Goal: Task Accomplishment & Management: Use online tool/utility

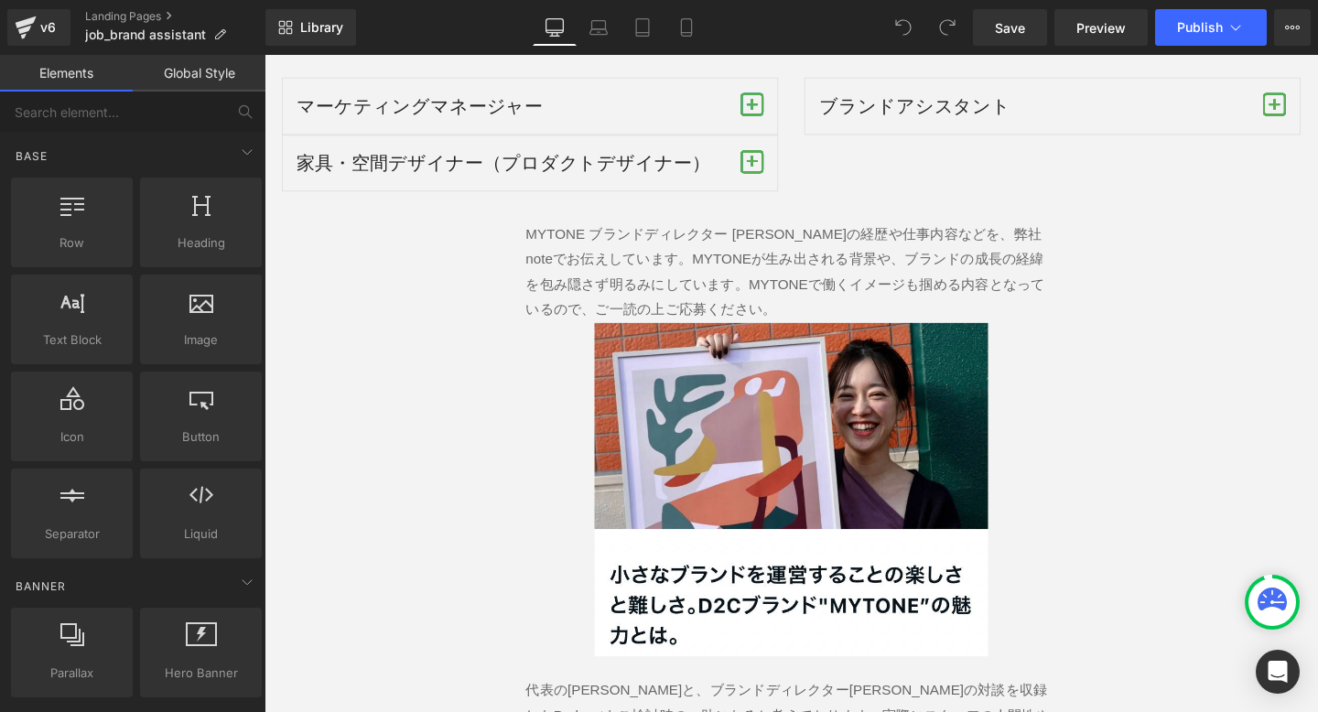
scroll to position [2997, 0]
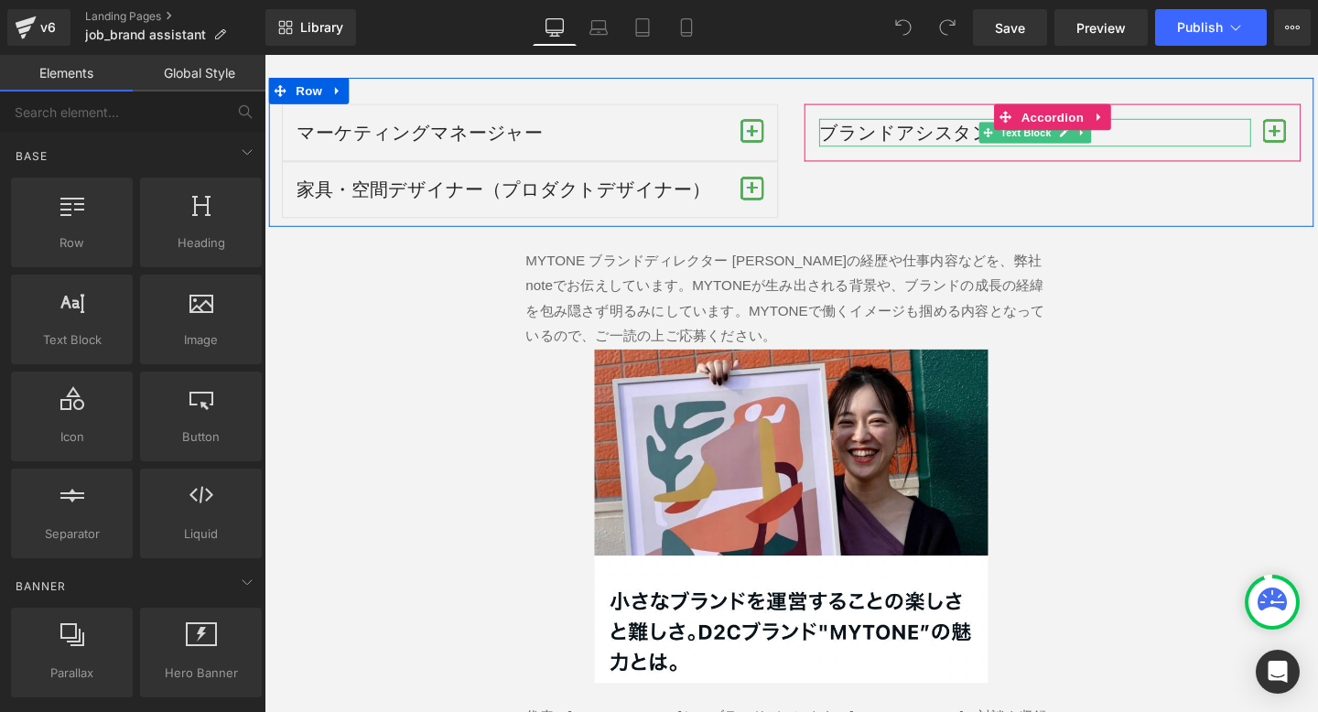
click at [955, 122] on p "ブランドアシスタント" at bounding box center [1075, 136] width 454 height 29
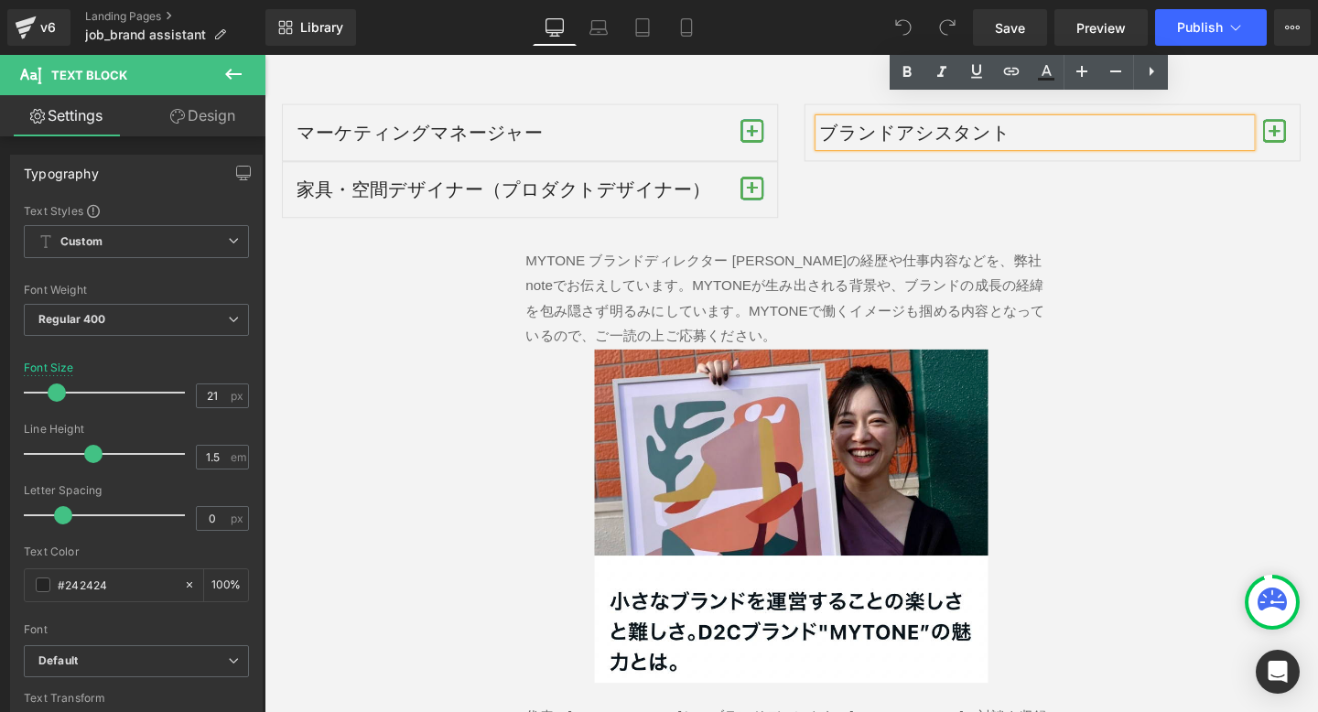
click at [1025, 122] on p "ブランドアシスタント" at bounding box center [1075, 136] width 454 height 29
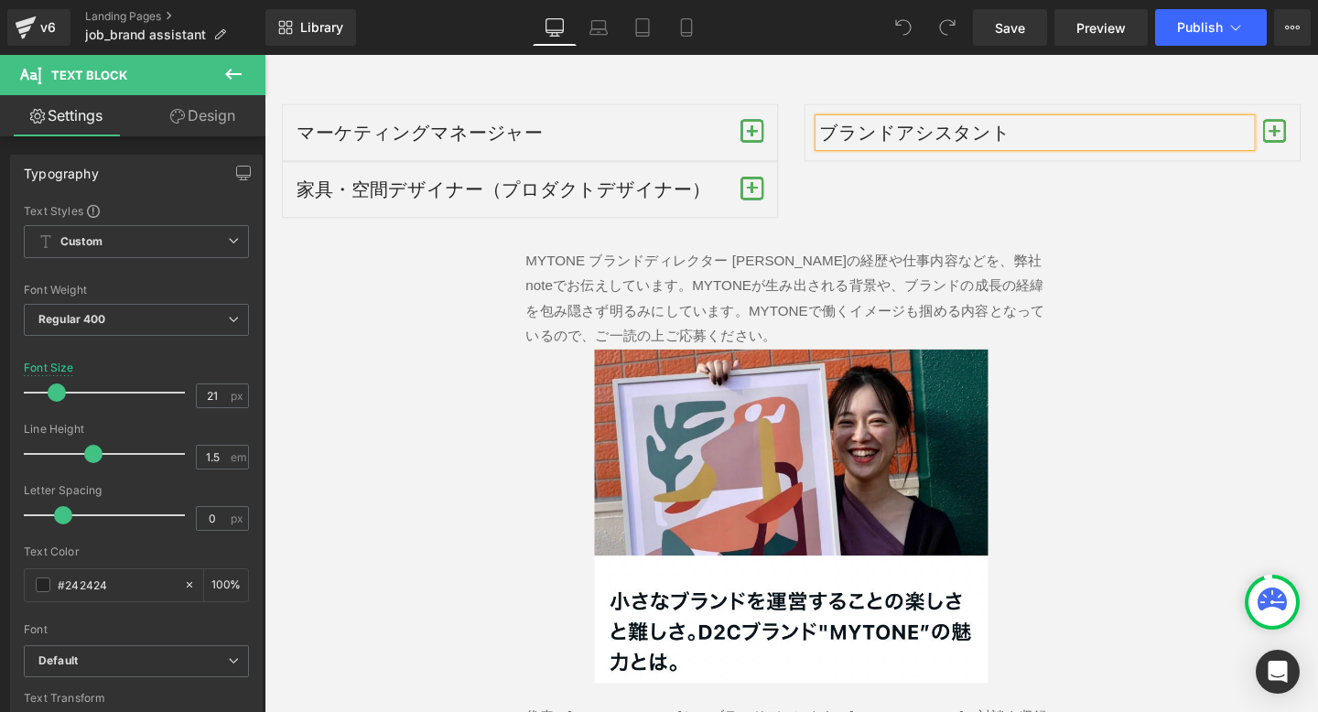
paste div
click at [1041, 122] on p "ブランドアシスタント現在新規募集なし）" at bounding box center [1075, 136] width 454 height 29
click at [1226, 30] on button "Publish" at bounding box center [1211, 27] width 112 height 37
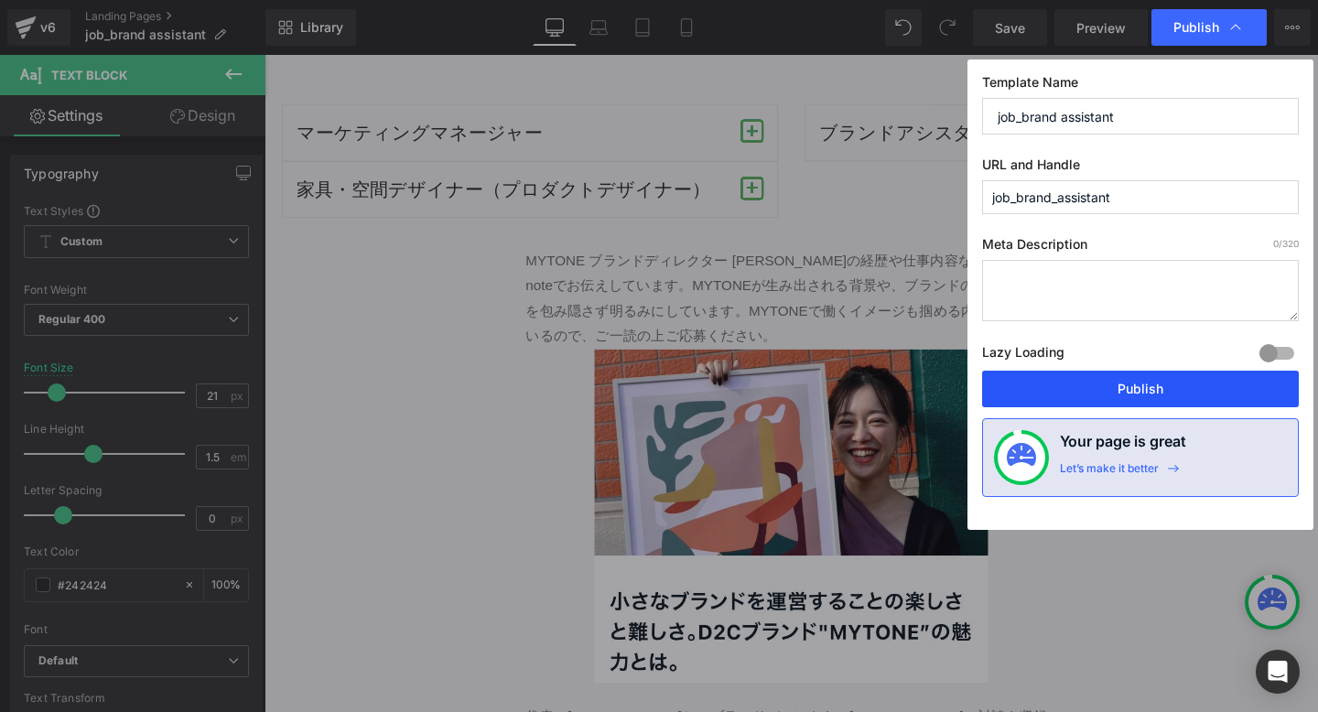
click at [1082, 386] on button "Publish" at bounding box center [1140, 389] width 317 height 37
